Goal: Information Seeking & Learning: Check status

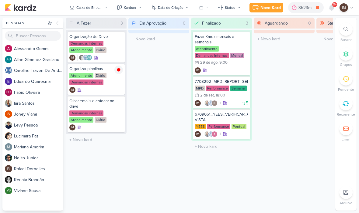
scroll to position [0, 0]
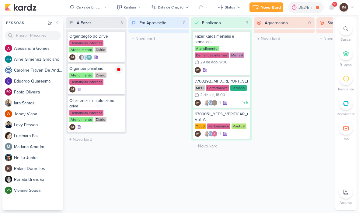
click at [343, 30] on div at bounding box center [345, 28] width 13 height 13
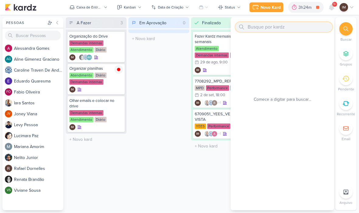
click at [260, 29] on input "text" at bounding box center [283, 27] width 97 height 10
click at [253, 30] on input "text" at bounding box center [283, 27] width 97 height 10
paste input "6309101_YEES_PARQUE_BUENA_VISTA_ALIMENTAÇAO_PAGINA_SITE"
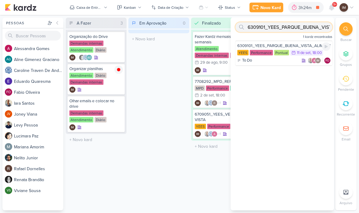
type input "6309101_YEES_PARQUE_BUENA_VISTA_ALIMENTAÇAO_PAGINA_SITE"
click at [279, 60] on div "To Do IM FO" at bounding box center [283, 61] width 93 height 6
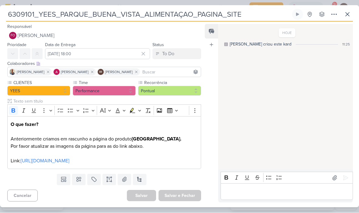
click at [352, 10] on button at bounding box center [347, 14] width 11 height 11
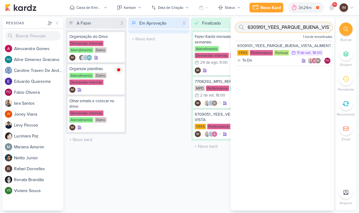
click at [312, 31] on input "6309101_YEES_PARQUE_BUENA_VISTA_ALIMENTAÇAO_PAGINA_SITE" at bounding box center [283, 27] width 97 height 10
click at [308, 31] on input "6309101_YEES_PARQUE_BUENA_VISTA_ALIMENTAÇAO_PAGINA_SITE" at bounding box center [283, 27] width 97 height 10
click at [307, 31] on input "6309101_YEES_PARQUE_BUENA_VISTA_ALIMENTAÇAO_PAGINA_SITE" at bounding box center [283, 27] width 97 height 10
click at [295, 28] on input "6309101_YEES_PARQUE_BUENA_VISTA_ALIMENTAÇAO_PAGINA_SITE" at bounding box center [283, 27] width 97 height 10
click at [294, 26] on input "6309101_YEES_PARQUE_BUENA_VISTA_ALIMENTAÇAO_PAGINA_SITE" at bounding box center [283, 27] width 97 height 10
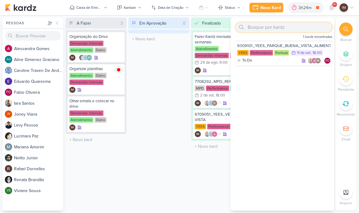
click at [253, 27] on input "text" at bounding box center [283, 27] width 97 height 10
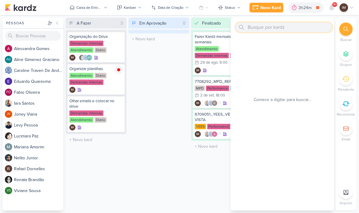
paste input "6709102_YEES_PARQUE_BUENA_VISTA_ABRIR_SEGMENTAÇÃO"
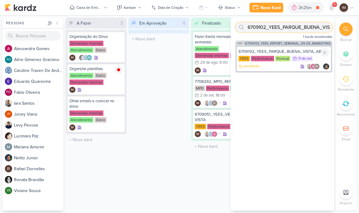
type input "6709102_YEES_PARQUE_BUENA_VISTA_ABRIR_SEGMENTAÇÃO"
click at [274, 68] on div "pendente IM" at bounding box center [283, 67] width 91 height 6
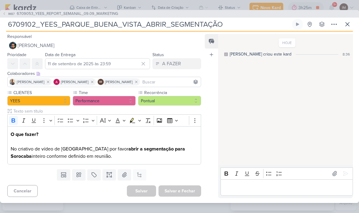
click at [127, 25] on input "6709102_YEES_PARQUE_BUENA_VISTA_ABRIR_SEGMENTAÇÃO" at bounding box center [148, 24] width 284 height 11
click at [125, 26] on input "6709102_YEES_PARQUE_BUENA_VISTA_ABRIR_SEGMENTAÇÃO" at bounding box center [148, 24] width 284 height 11
click at [123, 27] on input "6709102_YEES_PARQUE_BUENA_VISTA_ABRIR_SEGMENTAÇÃO" at bounding box center [148, 24] width 284 height 11
click at [122, 29] on input "6709102_YEES_PARQUE_BUENA_VISTA_ABRIR_SEGMENTAÇÃO" at bounding box center [148, 24] width 284 height 11
click at [7, 12] on button "IM87 6709053_YEES_REPORT_SEMANAL_09.09_MARKETING" at bounding box center [59, 14] width 115 height 6
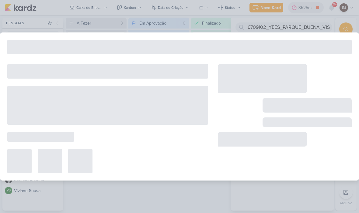
type input "6709053_YEES_REPORT_SEMANAL_09.09_MARKETING"
type input "8 de setembro de 2025 às 18:00"
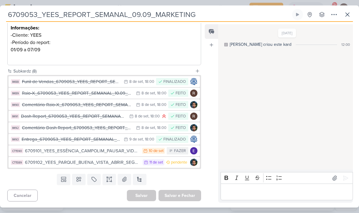
scroll to position [105, 0]
click at [124, 152] on div "6709101_YEES_ESSÊNCIA_CAMPOLIM_PAUSAR_VIDEO_NARRADO" at bounding box center [82, 151] width 114 height 7
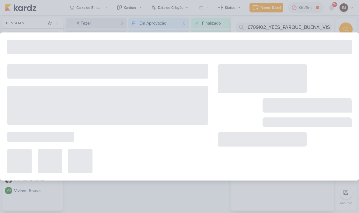
click at [124, 153] on div at bounding box center [107, 161] width 201 height 24
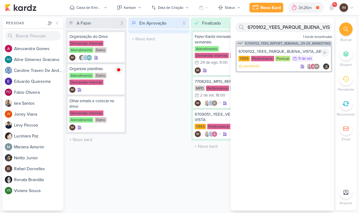
click at [277, 66] on div "pendente IM" at bounding box center [283, 67] width 91 height 6
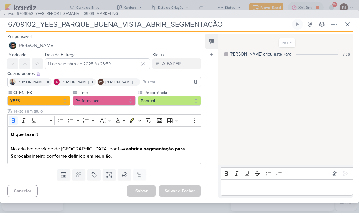
click at [10, 15] on span "IM87" at bounding box center [11, 14] width 8 height 5
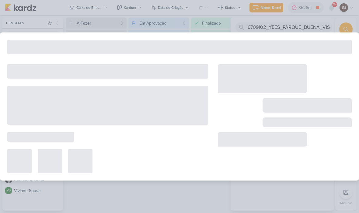
type input "6709053_YEES_REPORT_SEMANAL_09.09_MARKETING"
type input "8 de setembro de 2025 às 18:00"
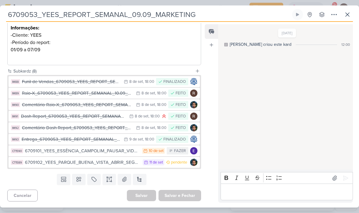
click at [129, 151] on div "6709101_YEES_ESSÊNCIA_CAMPOLIM_PAUSAR_VIDEO_NARRADO" at bounding box center [82, 151] width 114 height 7
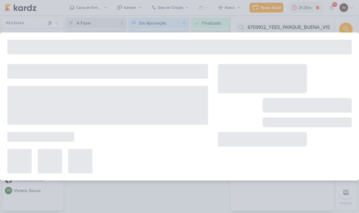
type input "6709101_YEES_ESSÊNCIA_CAMPOLIM_PAUSAR_VIDEO_NARRADO"
type input "10 de setembro de 2025 às 23:59"
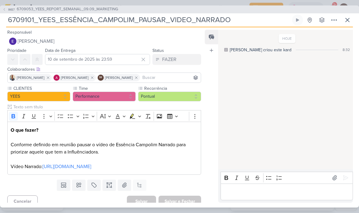
click at [186, 19] on input "6709101_YEES_ESSÊNCIA_CAMPOLIM_PAUSAR_VIDEO_NARRADO" at bounding box center [148, 20] width 284 height 11
click at [185, 20] on input "6709101_YEES_ESSÊNCIA_CAMPOLIM_PAUSAR_VIDEO_NARRADO" at bounding box center [148, 20] width 284 height 11
click at [184, 22] on input "6709101_YEES_ESSÊNCIA_CAMPOLIM_PAUSAR_VIDEO_NARRADO" at bounding box center [148, 20] width 284 height 11
click at [9, 9] on span "IM87" at bounding box center [11, 9] width 8 height 5
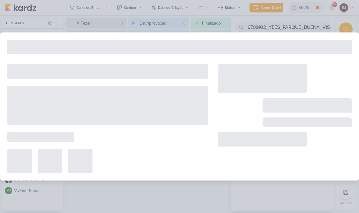
type input "6709053_YEES_REPORT_SEMANAL_09.09_MARKETING"
type input "8 de setembro de 2025 às 18:00"
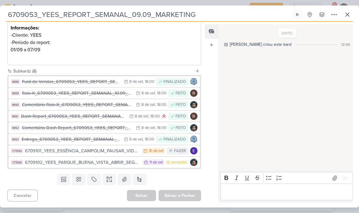
click at [122, 152] on div "6709101_YEES_ESSÊNCIA_CAMPOLIM_PAUSAR_VIDEO_NARRADO" at bounding box center [82, 151] width 114 height 7
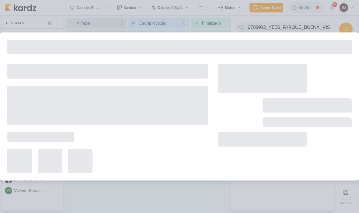
click at [124, 152] on div at bounding box center [107, 161] width 201 height 24
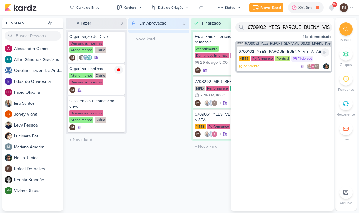
click at [283, 69] on div "pendente IM" at bounding box center [283, 67] width 91 height 6
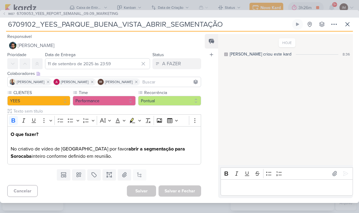
click at [8, 16] on button "IM87 6709053_YEES_REPORT_SEMANAL_09.09_MARKETING" at bounding box center [59, 14] width 115 height 6
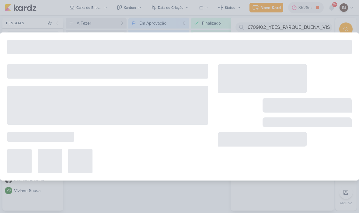
type input "6709053_YEES_REPORT_SEMANAL_09.09_MARKETING"
type input "8 de setembro de 2025 às 18:00"
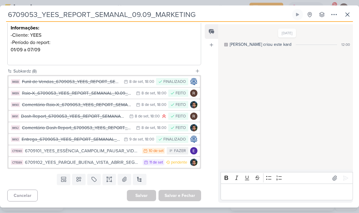
click at [123, 152] on div "6709101_YEES_ESSÊNCIA_CAMPOLIM_PAUSAR_VIDEO_NARRADO" at bounding box center [82, 151] width 114 height 7
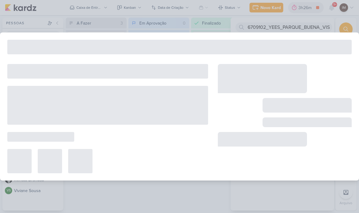
type input "6709101_YEES_ESSÊNCIA_CAMPOLIM_PAUSAR_VIDEO_NARRADO"
type input "10 de setembro de 2025 às 23:59"
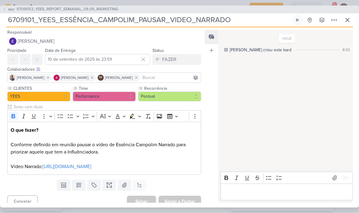
click at [57, 24] on input "6709101_YEES_ESSÊNCIA_CAMPOLIM_PAUSAR_VIDEO_NARRADO" at bounding box center [148, 20] width 284 height 11
click at [59, 22] on input "6709101_YEES_ESSÊNCIA_CAMPOLIM_PAUSAR_VIDEO_NARRADO" at bounding box center [148, 20] width 284 height 11
click at [61, 22] on input "6709101_YEES_ESSÊNCIA_CAMPOLIM_PAUSAR_VIDEO_NARRADO" at bounding box center [148, 20] width 284 height 11
click at [139, 23] on input "6709101_YEES_ESSÊNCIA_CAMPOLIM_PAUSAR_VIDEO_NARRADO" at bounding box center [148, 20] width 284 height 11
click at [132, 25] on input "6709101_YEES_ESSÊNCIA_CAMPOLIM_PAUSAR_VIDEO_NARRADO" at bounding box center [148, 20] width 284 height 11
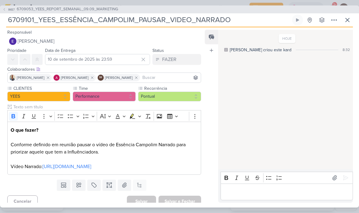
click at [131, 24] on input "6709101_YEES_ESSÊNCIA_CAMPOLIM_PAUSAR_VIDEO_NARRADO" at bounding box center [148, 20] width 284 height 11
click at [349, 20] on icon at bounding box center [346, 19] width 7 height 7
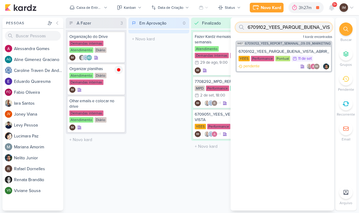
click at [312, 31] on input "6709102_YEES_PARQUE_BUENA_VISTA_ABRIR_SEGMENTAÇÃO" at bounding box center [283, 27] width 97 height 10
click at [310, 29] on input "6709102_YEES_PARQUE_BUENA_VISTA_ABRIR_SEGMENTAÇÃO" at bounding box center [283, 27] width 97 height 10
click at [312, 25] on input "6709102_YEES_PARQUE_BUENA_VISTA_ABRIR_SEGMENTAÇÃO" at bounding box center [283, 27] width 97 height 10
click at [308, 32] on input "6709102_YEES_PARQUE_BUENA_VISTA_ABRIR_SEGMENTAÇÃO" at bounding box center [283, 27] width 97 height 10
click at [305, 30] on input "6709102_YEES_PARQUE_BUENA_VISTA_ABRIR_SEGMENTAÇÃO" at bounding box center [283, 27] width 97 height 10
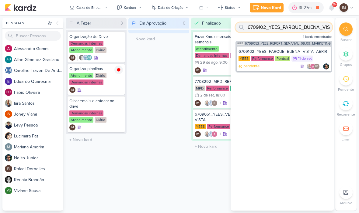
click at [307, 28] on input "6709102_YEES_PARQUE_BUENA_VISTA_ABRIR_SEGMENTAÇÃO" at bounding box center [283, 27] width 97 height 10
click at [303, 26] on input "6709102_YEES_PARQUE_BUENA_VISTA_ABRIR_SEGMENTAÇÃO" at bounding box center [283, 27] width 97 height 10
click at [259, 28] on input "text" at bounding box center [283, 27] width 97 height 10
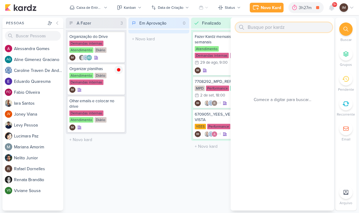
paste input "6709102_YEES_PARQUE_BUENA_VISTA_ABRIR_SEGMENTAÇÃO"
type input "6709102_YEES_PARQUE_BUENA_VISTA_ABRIR_SEGMENTAÇÃO"
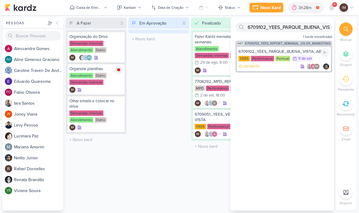
click at [280, 70] on div "6709102_YEES_PARQUE_BUENA_VISTA_ABRIR_SEGMENTAÇÃO [GEOGRAPHIC_DATA] Performance…" at bounding box center [283, 58] width 94 height 25
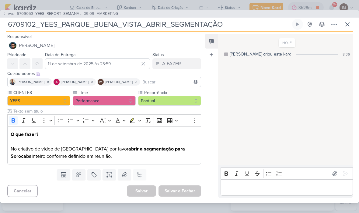
click at [351, 26] on button at bounding box center [347, 24] width 11 height 11
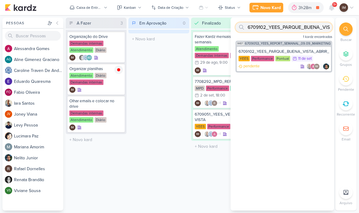
click at [313, 29] on input "6709102_YEES_PARQUE_BUENA_VISTA_ABRIR_SEGMENTAÇÃO" at bounding box center [283, 27] width 97 height 10
click at [261, 27] on input "text" at bounding box center [283, 27] width 97 height 10
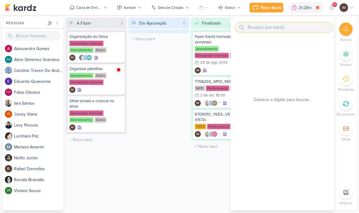
click at [254, 27] on input "text" at bounding box center [283, 27] width 97 height 10
paste input "6609091_YEES_ATUALIZAR_EVOLUÇÃO DE OBRAS_SETEMBRO"
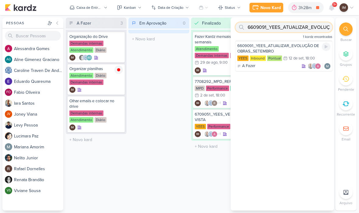
type input "6609091_YEES_ATUALIZAR_EVOLUÇÃO DE OBRAS_SETEMBRO"
click at [291, 70] on div "6609091_YEES_ATUALIZAR_EVOLUÇÃO DE OBRAS_SETEMBRO [GEOGRAPHIC_DATA] Inbound Pon…" at bounding box center [283, 56] width 97 height 30
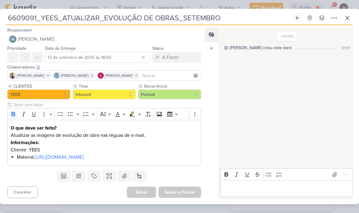
click at [344, 17] on icon at bounding box center [346, 17] width 7 height 7
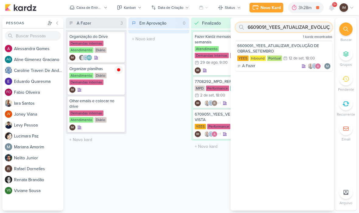
click at [300, 29] on input "6609091_YEES_ATUALIZAR_EVOLUÇÃO DE OBRAS_SETEMBRO" at bounding box center [283, 27] width 97 height 10
click at [260, 29] on input "text" at bounding box center [283, 27] width 97 height 10
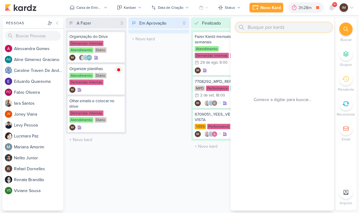
click at [257, 24] on input "text" at bounding box center [283, 27] width 97 height 10
paste input "6709091_YEES_ACOMPANHAMENTO_EVOLUÇÃO DE OBRAS_SETEMBRO"
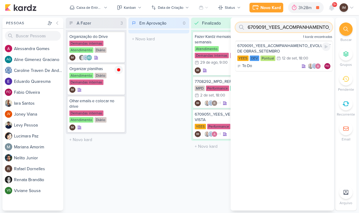
type input "6709091_YEES_ACOMPANHAMENTO_EVOLUÇÃO DE OBRAS_SETEMBRO"
click at [285, 70] on div "6709091_YEES_ACOMPANHAMENTO_EVOLUÇÃO DE OBRAS_SETEMBRO [GEOGRAPHIC_DATA] DEV Po…" at bounding box center [283, 56] width 97 height 30
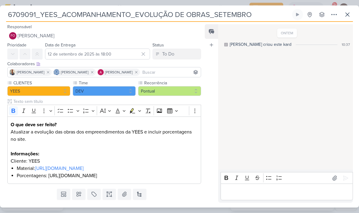
click at [348, 14] on icon at bounding box center [347, 15] width 4 height 4
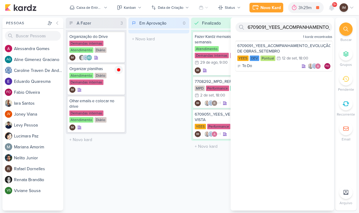
click at [103, 5] on button "Caixa de Entrada" at bounding box center [88, 8] width 45 height 10
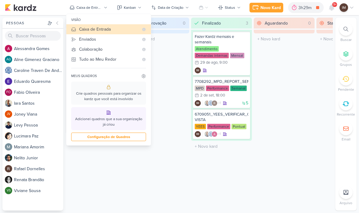
click at [116, 42] on div "Enviados" at bounding box center [109, 39] width 60 height 6
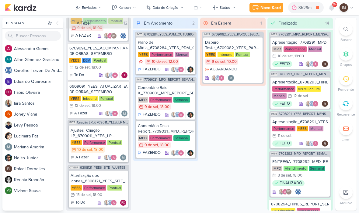
scroll to position [945, 0]
click at [97, 89] on div "6609091_YEES_ATUALIZAR_EVOLUÇÃO DE OBRAS_SETEMBRO" at bounding box center [98, 89] width 58 height 11
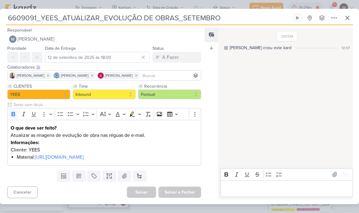
scroll to position [0, 0]
click at [345, 16] on icon at bounding box center [346, 17] width 7 height 7
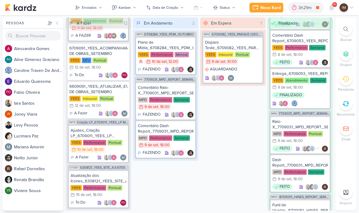
scroll to position [778, 0]
click at [102, 177] on div "Atualização dos Ícones_6308121_YEES_SITE_AJUSTES" at bounding box center [99, 178] width 56 height 11
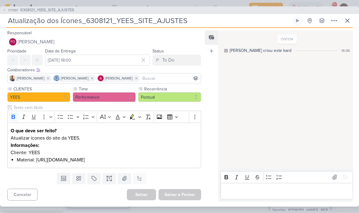
click at [8, 8] on span "CT1387" at bounding box center [13, 10] width 12 height 5
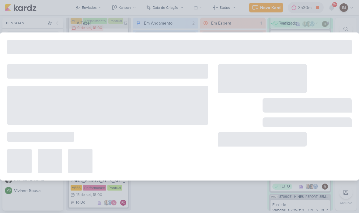
type input "6308121_YEES_SITE_AJUSTES"
type input "[DATE] 18:00"
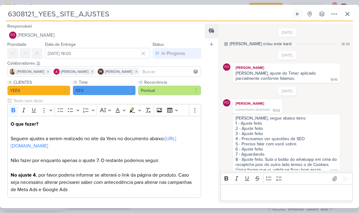
scroll to position [0, 0]
click at [350, 16] on icon at bounding box center [346, 13] width 7 height 7
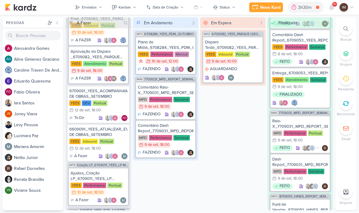
scroll to position [900, 0]
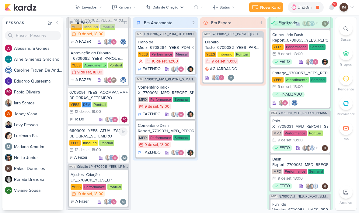
click at [98, 133] on div "6609091_YEES_ATUALIZAR_EVOLUÇÃO DE OBRAS_SETEMBRO" at bounding box center [98, 134] width 58 height 11
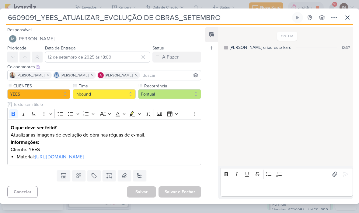
scroll to position [0, 0]
click at [344, 15] on icon at bounding box center [346, 17] width 7 height 7
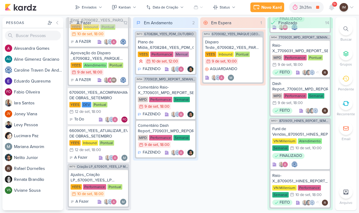
scroll to position [853, 0]
click at [91, 133] on div "6609091_YEES_ATUALIZAR_EVOLUÇÃO DE OBRAS_SETEMBRO" at bounding box center [98, 134] width 58 height 11
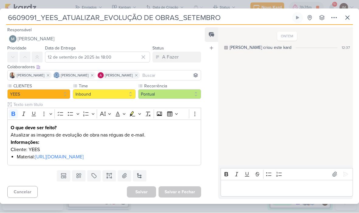
click at [349, 14] on icon at bounding box center [346, 17] width 7 height 7
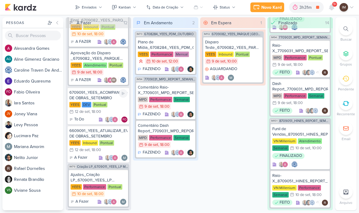
click at [112, 110] on div "YEES DEV Pontual 12/9 [DATE] 18:00" at bounding box center [98, 108] width 58 height 13
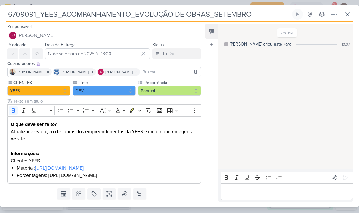
click at [124, 12] on input "6709091_YEES_ACOMPANHAMENTO_EVOLUÇÃO DE OBRAS_SETEMBRO" at bounding box center [148, 14] width 284 height 11
click at [124, 16] on input "6709091_YEES_ACOMPANHAMENTO_EVOLUÇÃO DE OBRAS_SETEMBRO" at bounding box center [148, 14] width 284 height 11
click at [124, 15] on input "6709091_YEES_ACOMPANHAMENTO_EVOLUÇÃO DE OBRAS_SETEMBRO" at bounding box center [148, 14] width 284 height 11
click at [126, 14] on input "6709091_YEES_ACOMPANHAMENTO_EVOLUÇÃO DE OBRAS_SETEMBRO" at bounding box center [148, 14] width 284 height 11
click at [143, 19] on input "6709091_YEES_ACOMPANHAMENTO_EVOLUÇÃO DE OBRAS_SETEMBRO" at bounding box center [148, 14] width 284 height 11
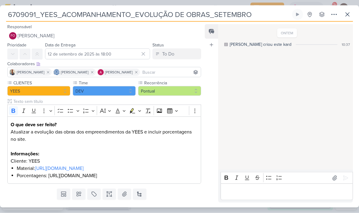
click at [146, 18] on input "6709091_YEES_ACOMPANHAMENTO_EVOLUÇÃO DE OBRAS_SETEMBRO" at bounding box center [148, 14] width 284 height 11
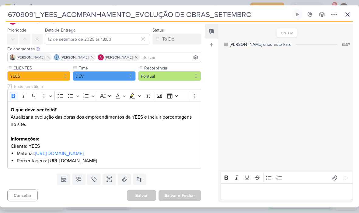
scroll to position [37, 0]
click at [213, 82] on div "Feed Atrelar email Solte o email para atrelar ao kard" at bounding box center [211, 113] width 13 height 179
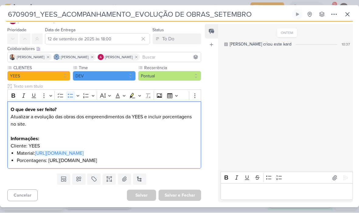
scroll to position [0, 0]
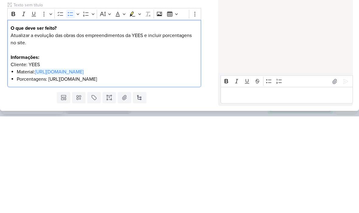
click at [84, 166] on link "[URL][DOMAIN_NAME]" at bounding box center [59, 169] width 49 height 6
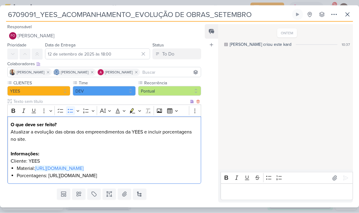
click at [108, 176] on li "Porcentagens: [URL][DOMAIN_NAME]" at bounding box center [107, 175] width 181 height 7
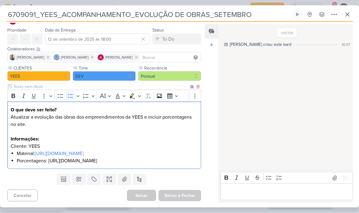
click at [264, 60] on div "ONTEM [PERSON_NAME] criou este kard 10:37" at bounding box center [285, 97] width 134 height 145
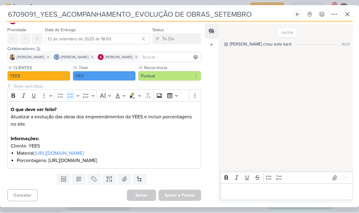
scroll to position [37, 0]
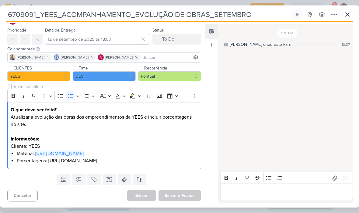
copy li "[URL][DOMAIN_NAME]"
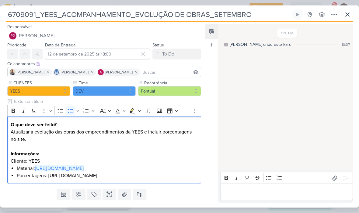
click at [350, 20] on button at bounding box center [347, 14] width 11 height 11
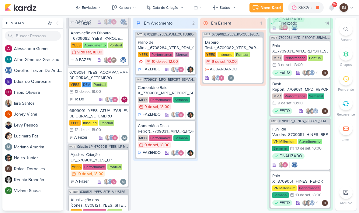
scroll to position [920, 0]
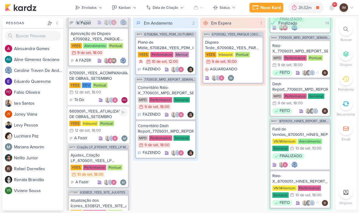
click at [104, 118] on div "6609091_YEES_ATUALIZAR_EVOLUÇÃO DE OBRAS_SETEMBRO" at bounding box center [98, 114] width 58 height 11
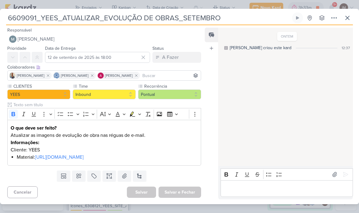
click at [347, 15] on icon at bounding box center [346, 17] width 7 height 7
